Goal: Task Accomplishment & Management: Use online tool/utility

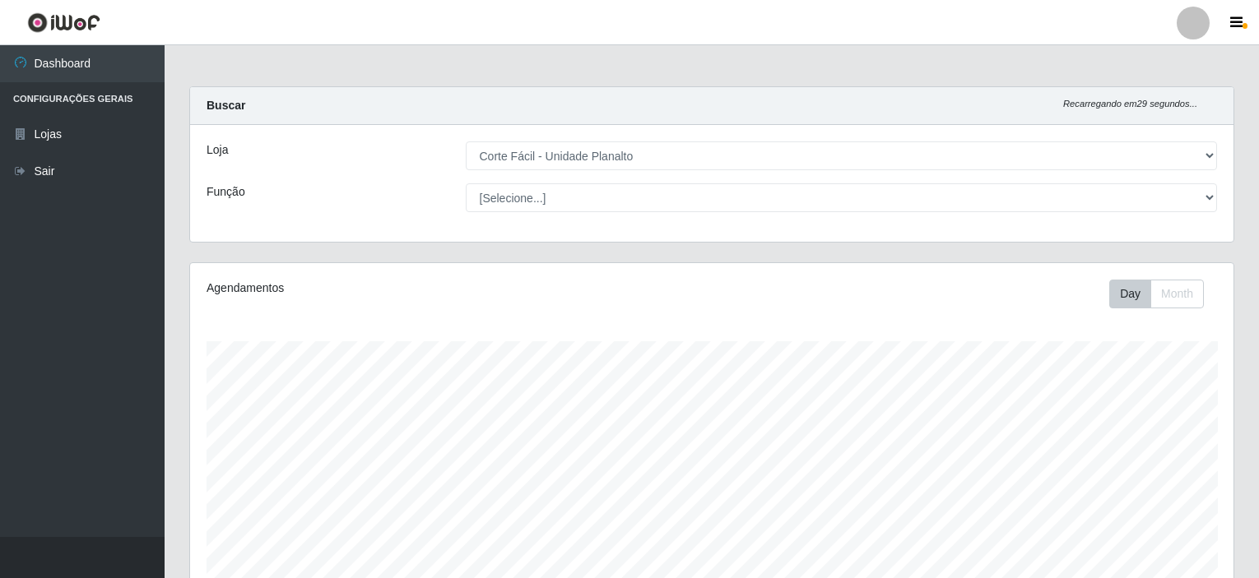
select select "202"
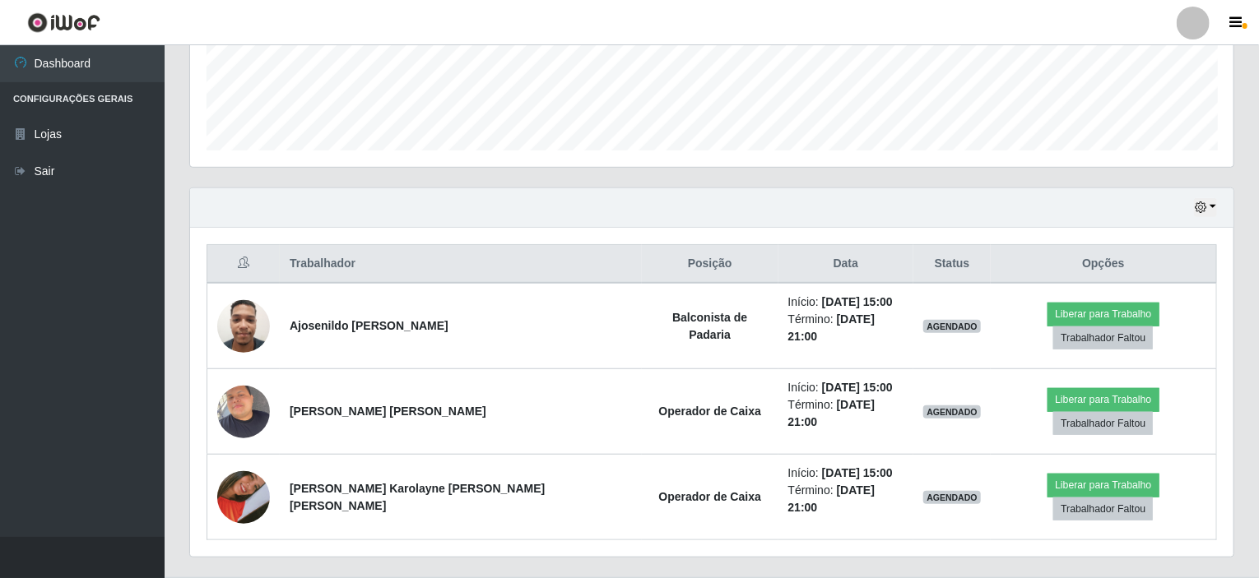
scroll to position [341, 1043]
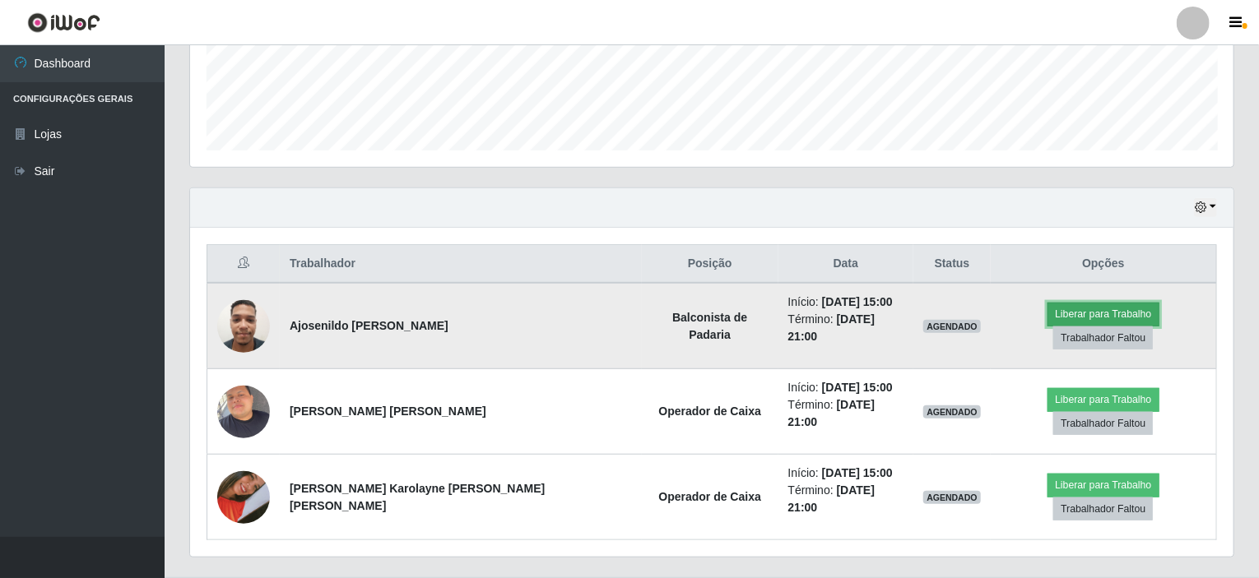
click at [1047, 316] on button "Liberar para Trabalho" at bounding box center [1102, 314] width 111 height 23
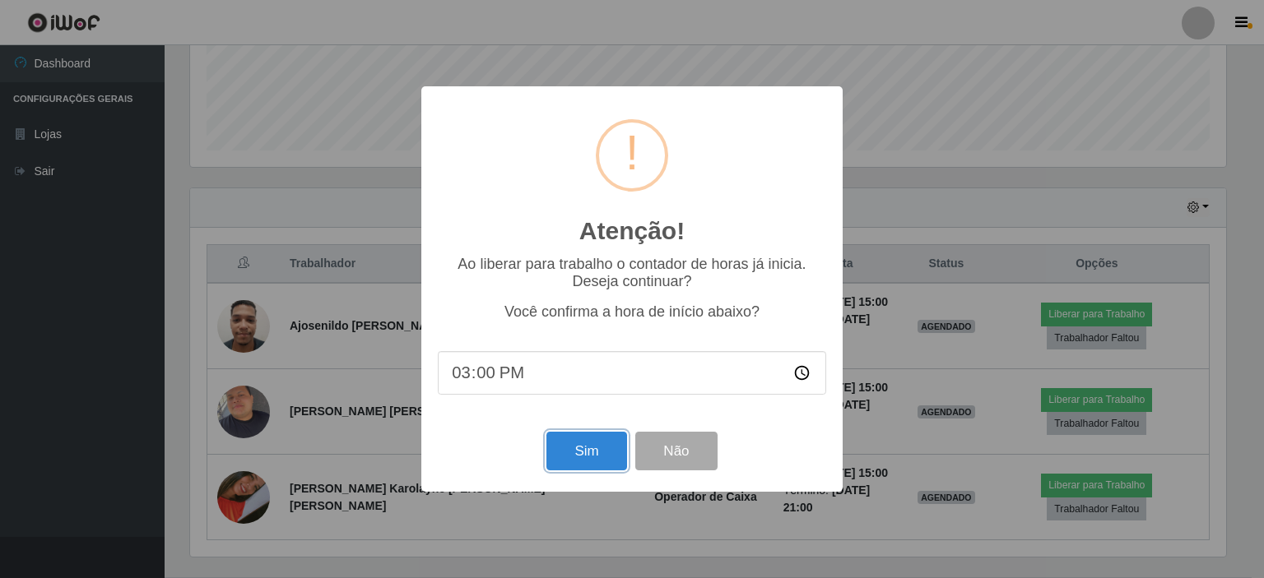
click at [591, 450] on button "Sim" at bounding box center [586, 451] width 80 height 39
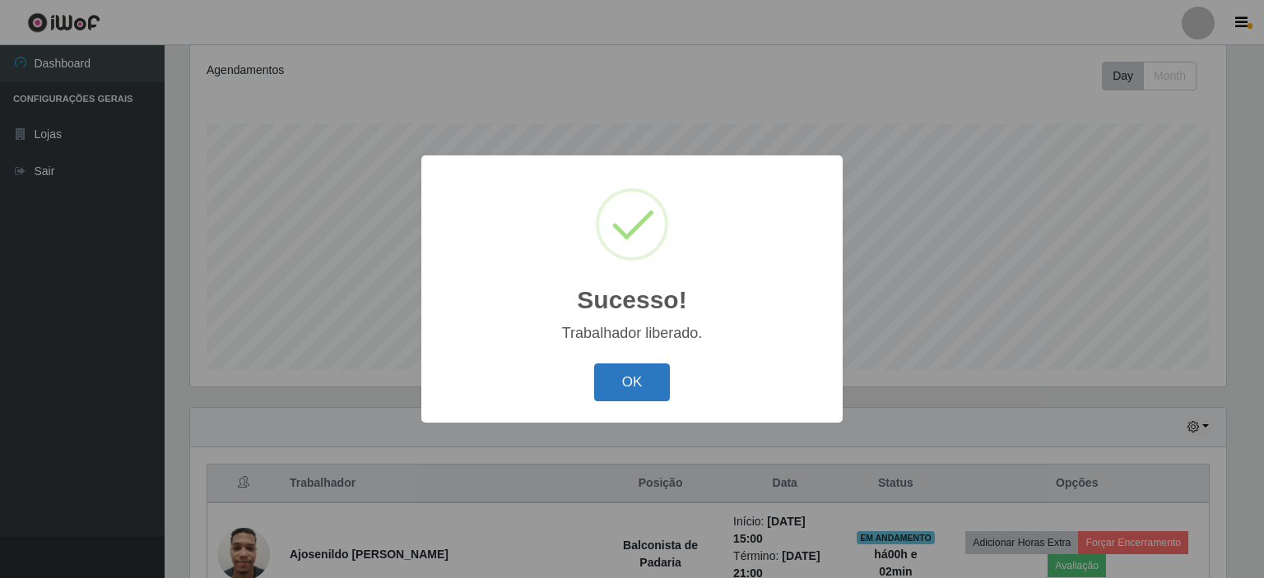
click at [637, 378] on button "OK" at bounding box center [632, 383] width 77 height 39
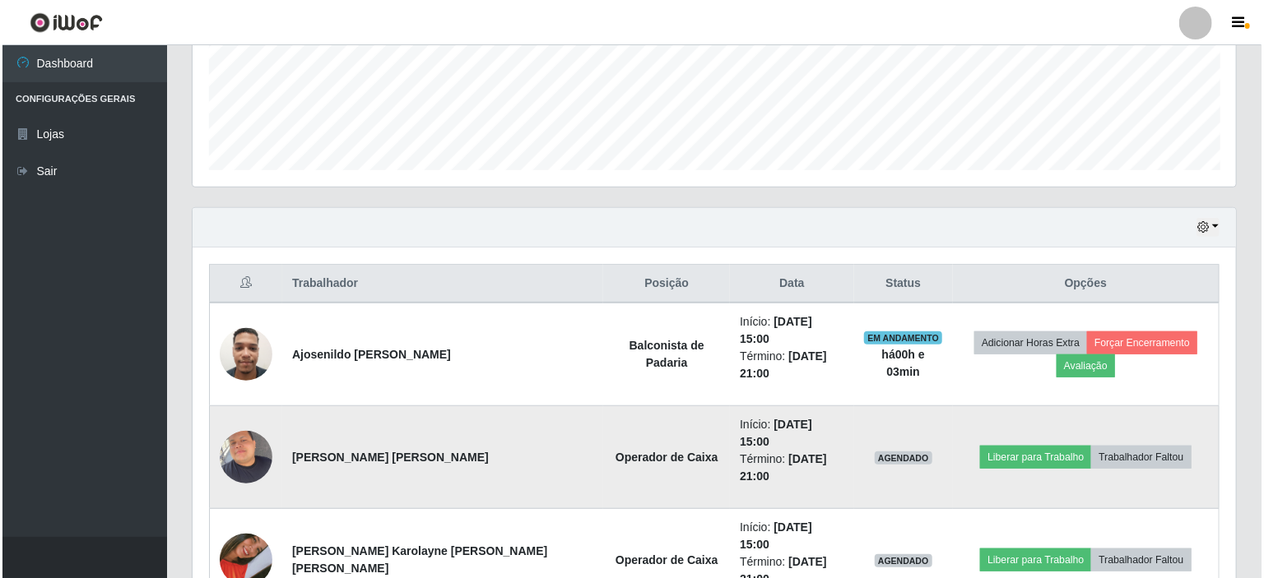
scroll to position [438, 0]
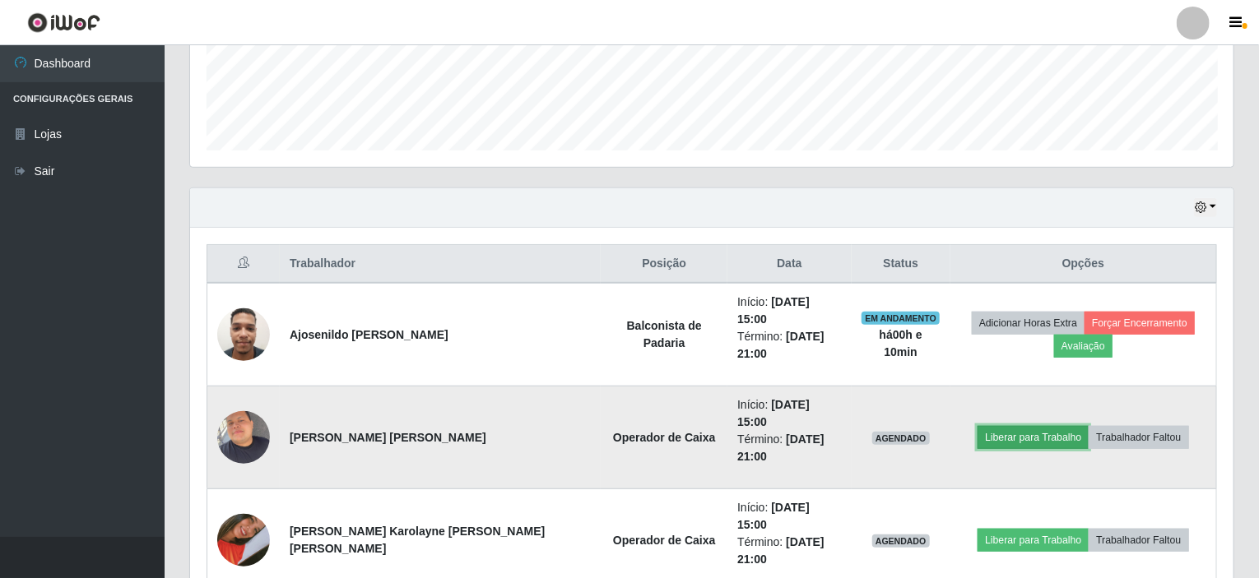
click at [977, 426] on button "Liberar para Trabalho" at bounding box center [1032, 437] width 111 height 23
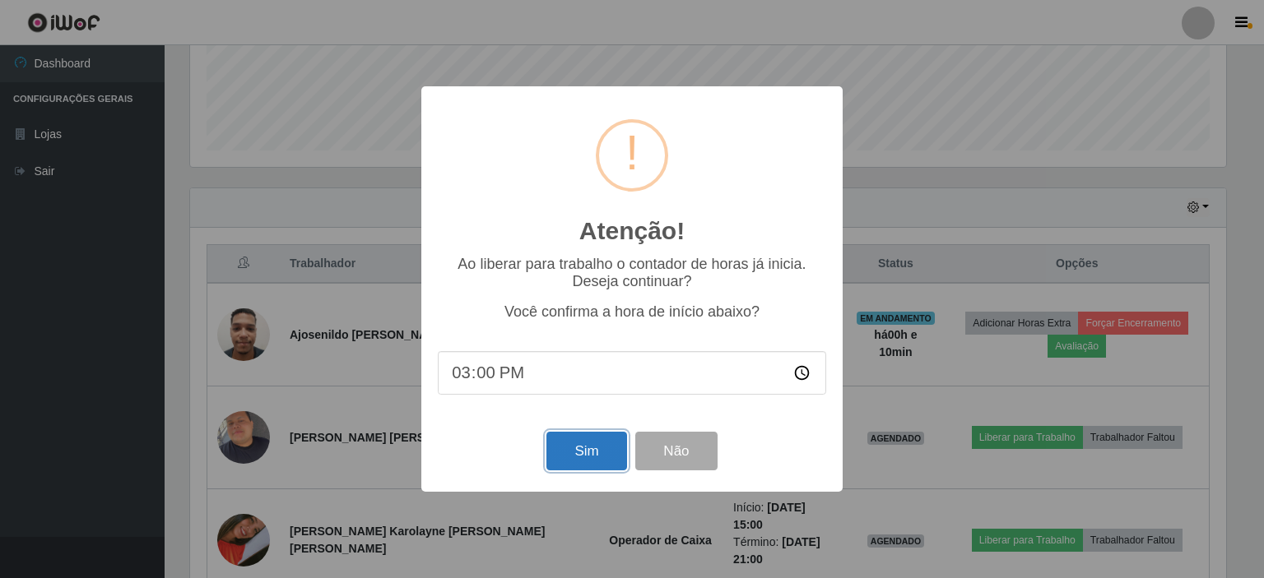
click at [569, 462] on button "Sim" at bounding box center [586, 451] width 80 height 39
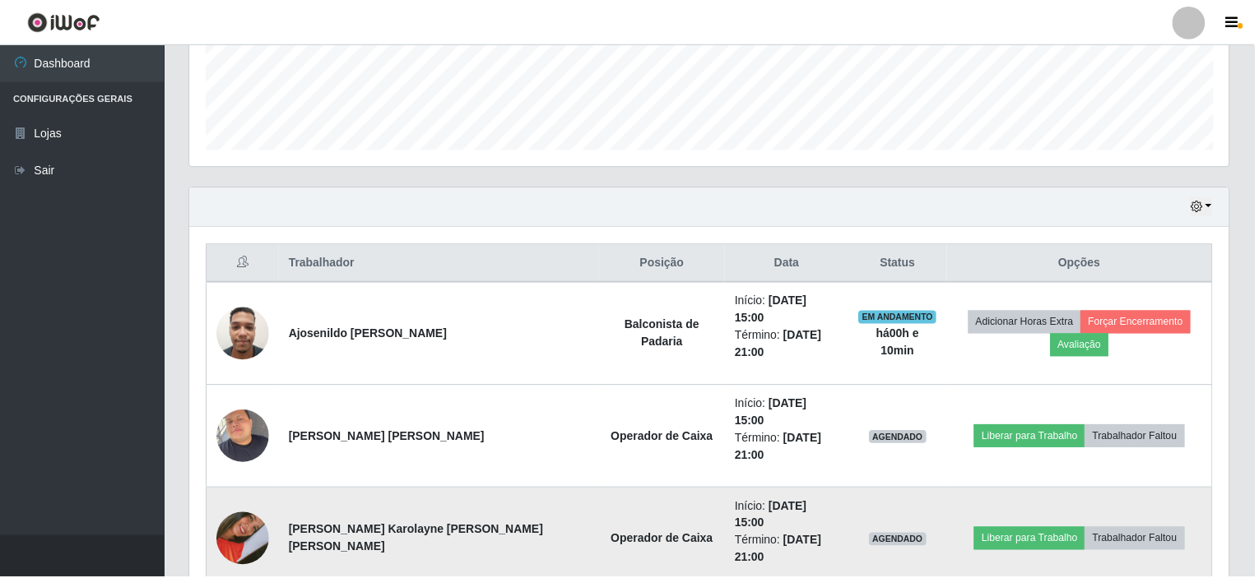
scroll to position [218, 0]
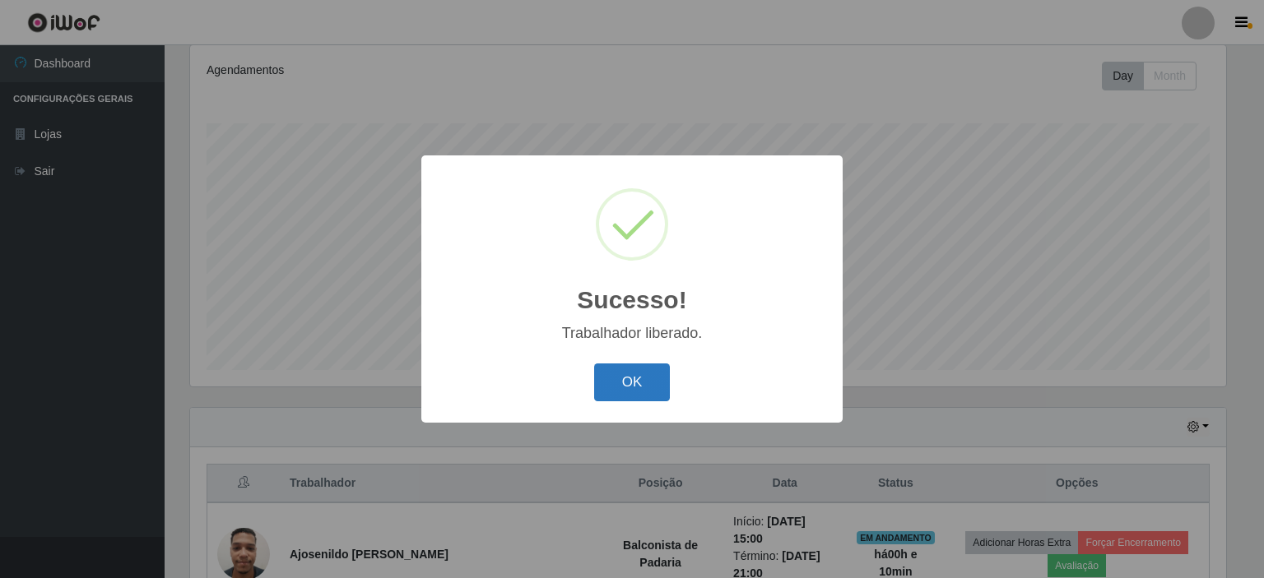
click at [615, 387] on button "OK" at bounding box center [632, 383] width 77 height 39
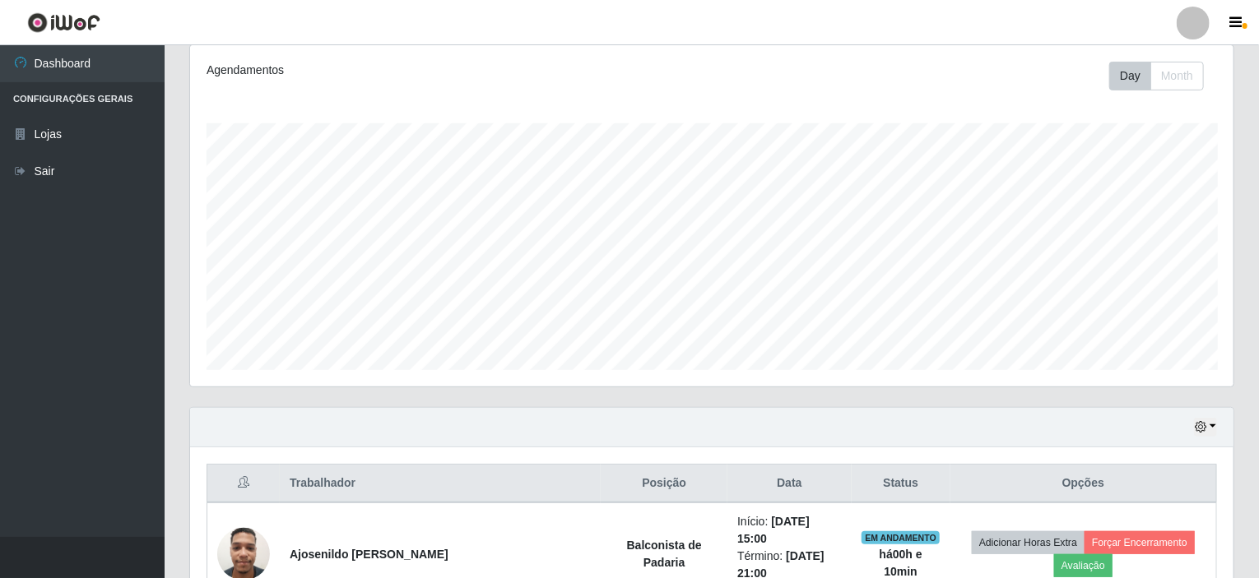
scroll to position [438, 0]
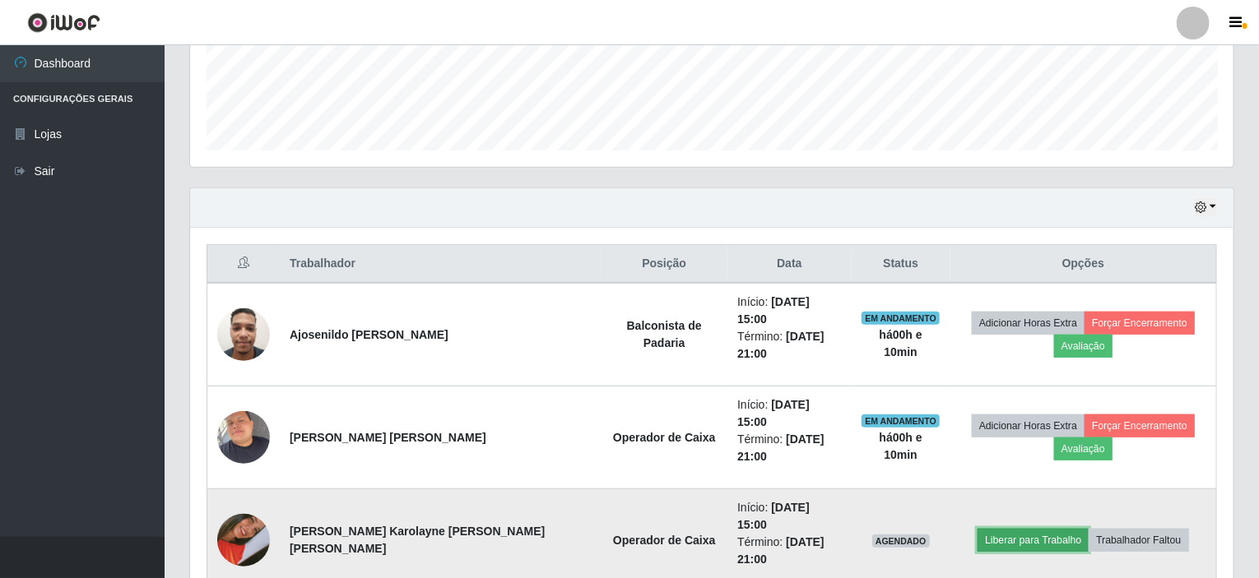
click at [977, 529] on button "Liberar para Trabalho" at bounding box center [1032, 540] width 111 height 23
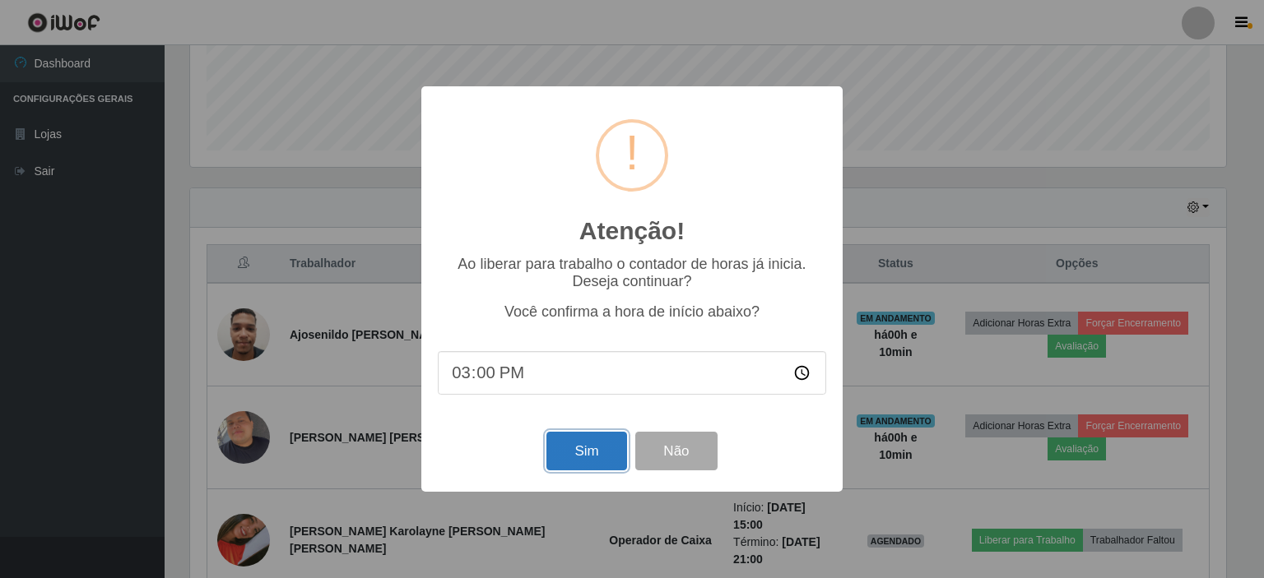
click at [605, 454] on button "Sim" at bounding box center [586, 451] width 80 height 39
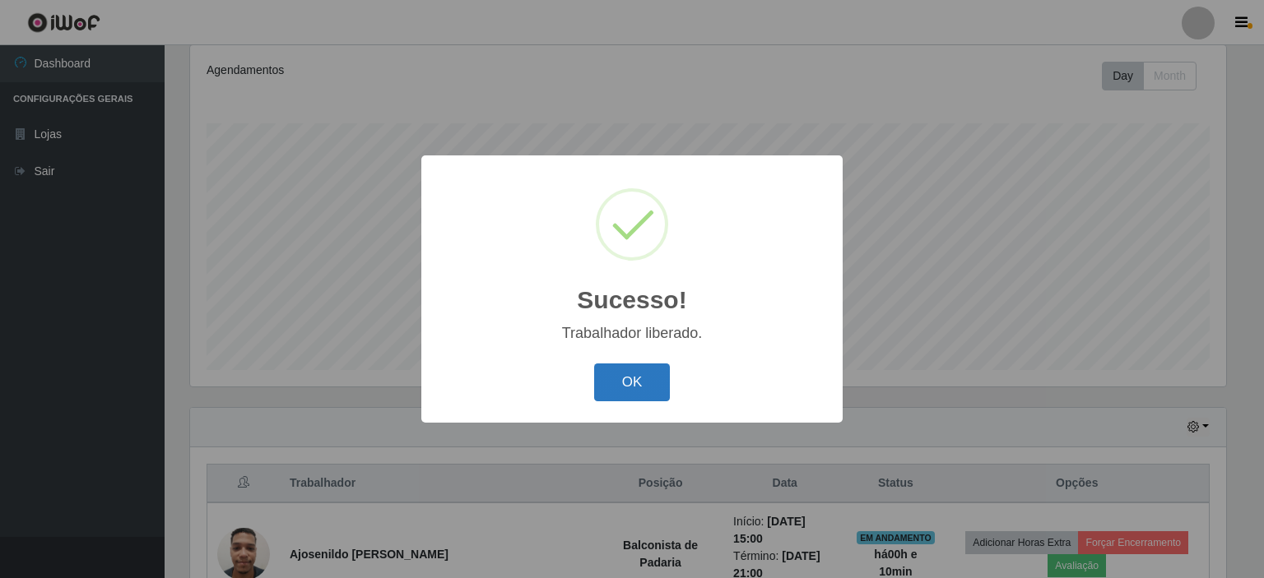
click at [625, 379] on button "OK" at bounding box center [632, 383] width 77 height 39
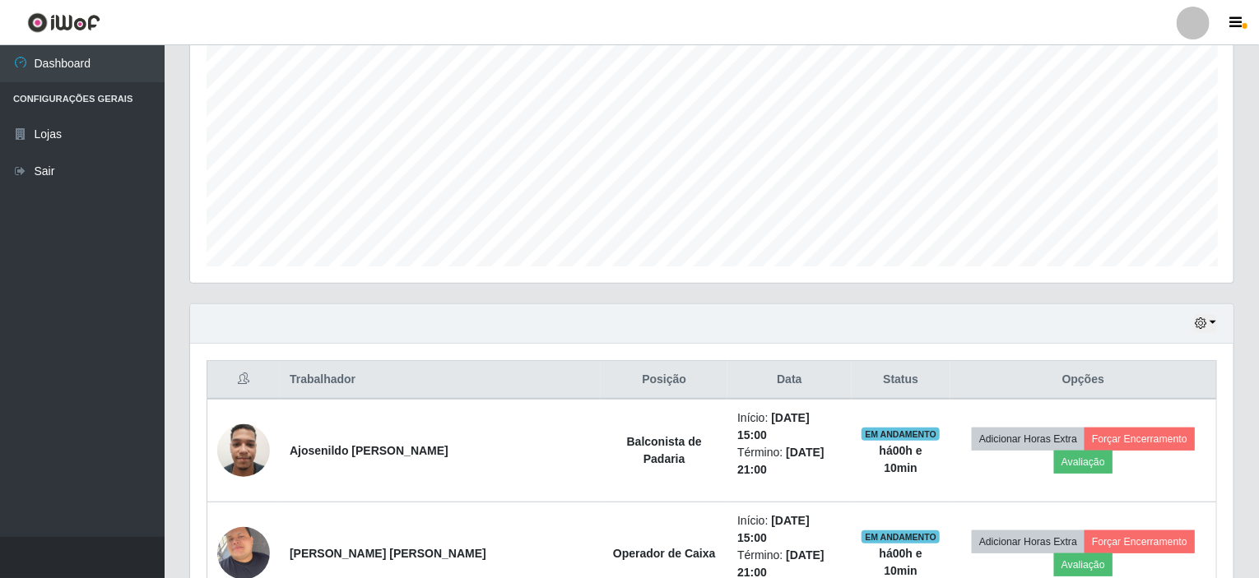
scroll to position [438, 0]
